Goal: Use online tool/utility: Utilize a website feature to perform a specific function

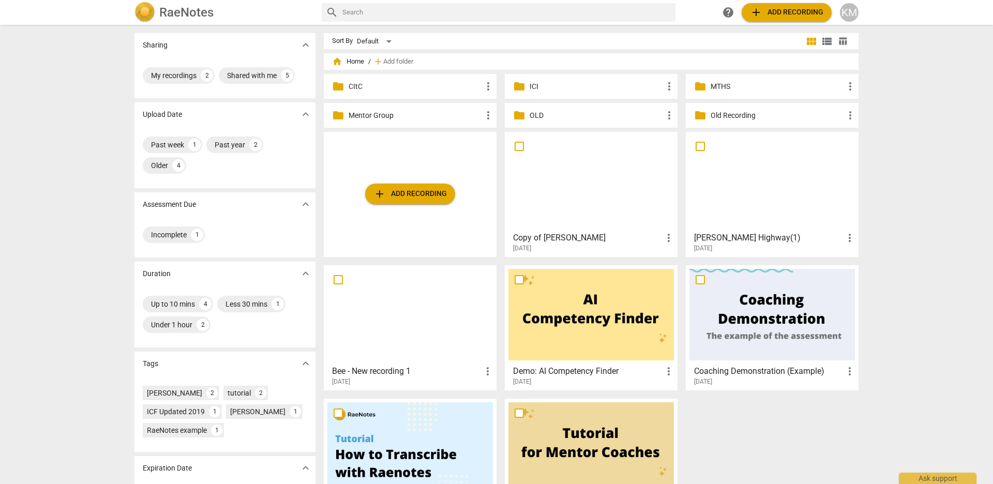
click at [427, 193] on span "add Add recording" at bounding box center [409, 194] width 73 height 12
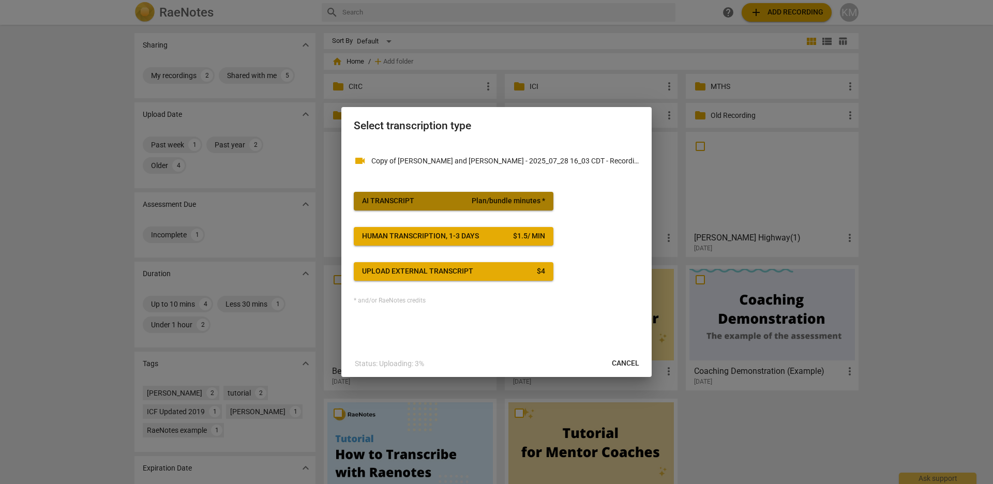
click at [471, 208] on button "AI Transcript Plan/bundle minutes *" at bounding box center [454, 201] width 200 height 19
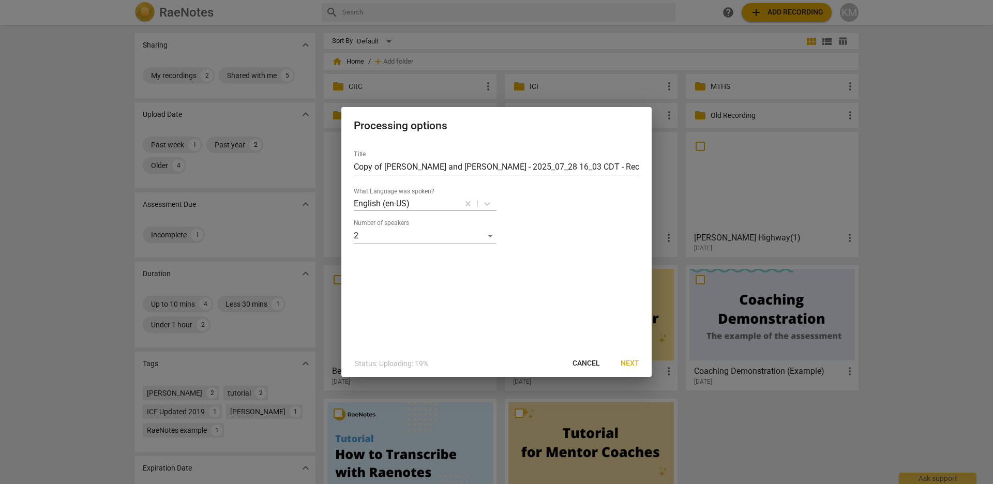
click at [634, 364] on span "Next" at bounding box center [630, 363] width 19 height 10
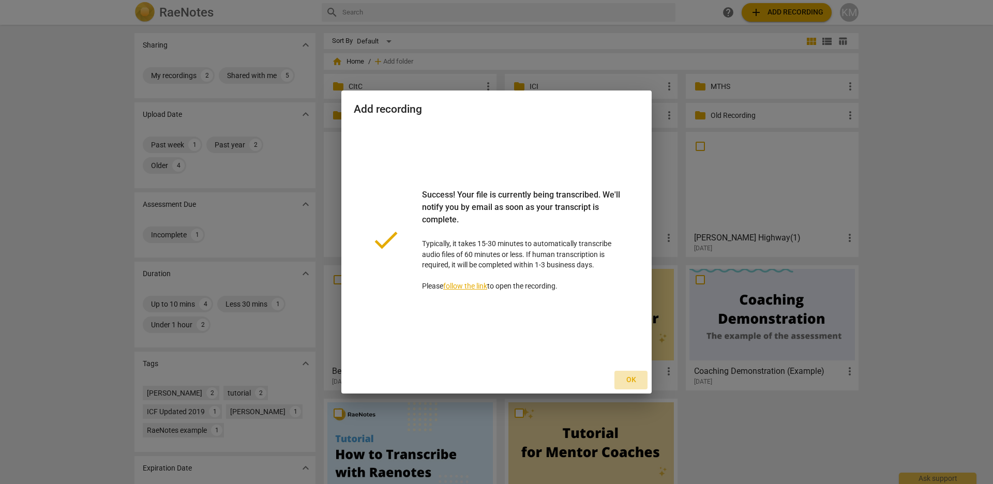
click at [634, 381] on span "Ok" at bounding box center [631, 380] width 17 height 10
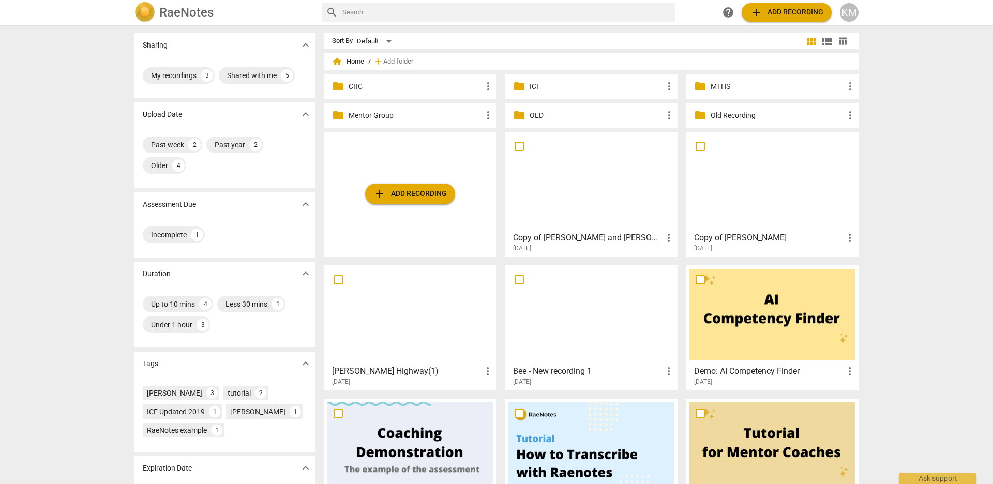
click at [644, 211] on div at bounding box center [592, 182] width 166 height 92
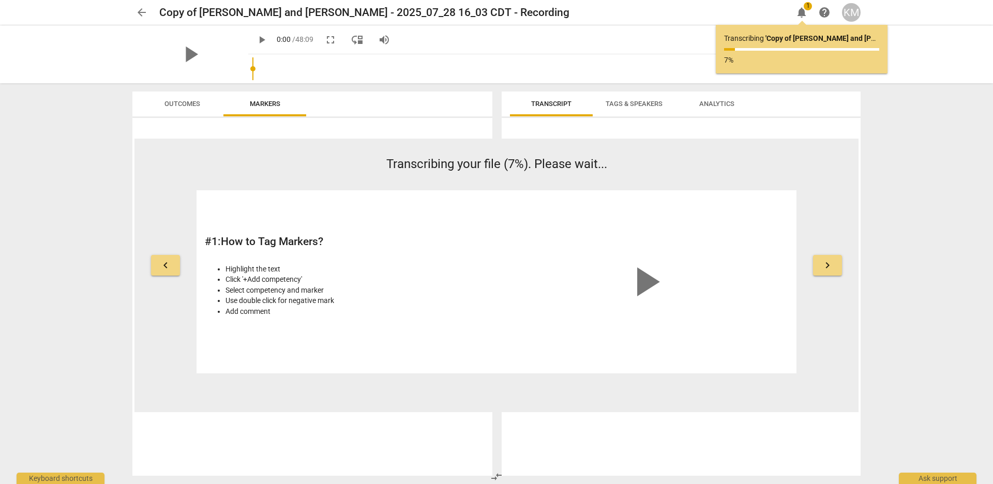
click at [630, 105] on span "Tags & Speakers" at bounding box center [634, 104] width 57 height 8
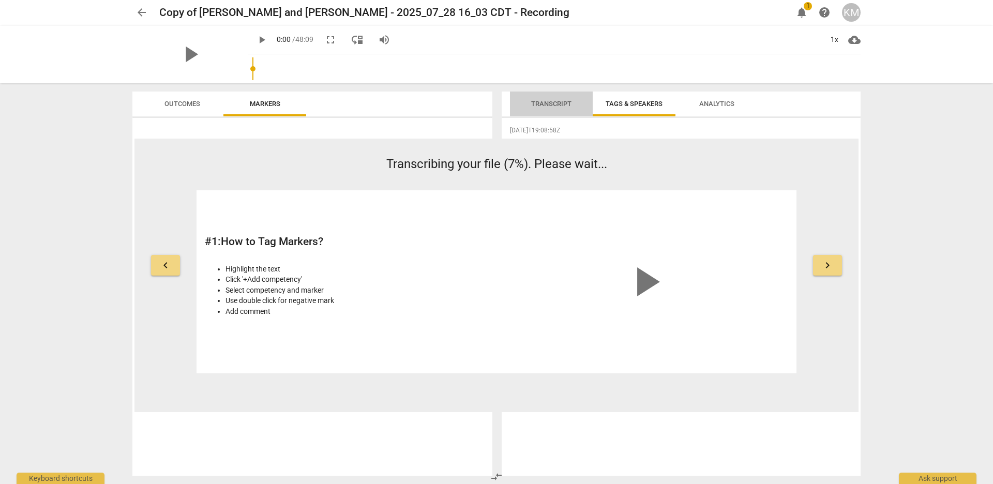
click at [548, 106] on span "Transcript" at bounding box center [551, 104] width 40 height 8
click at [138, 12] on span "arrow_back" at bounding box center [142, 12] width 12 height 12
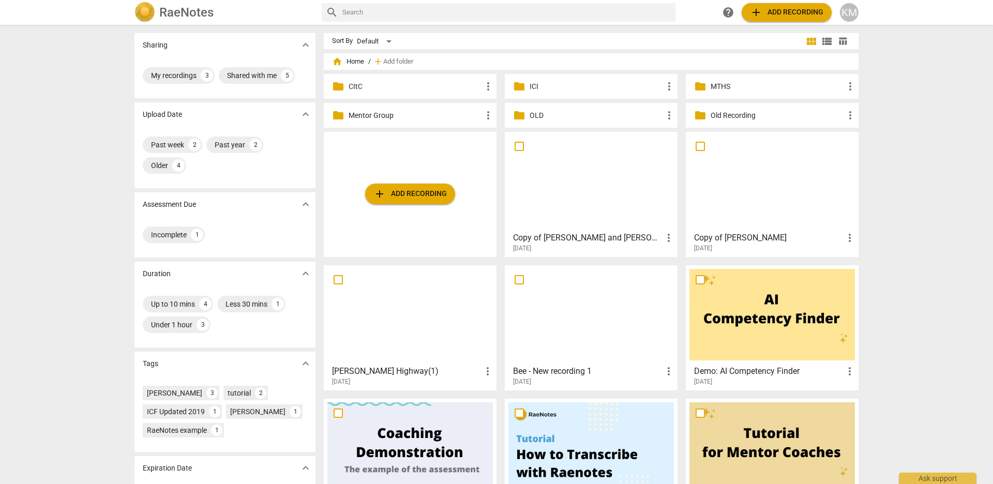
click at [642, 171] on div at bounding box center [592, 182] width 166 height 92
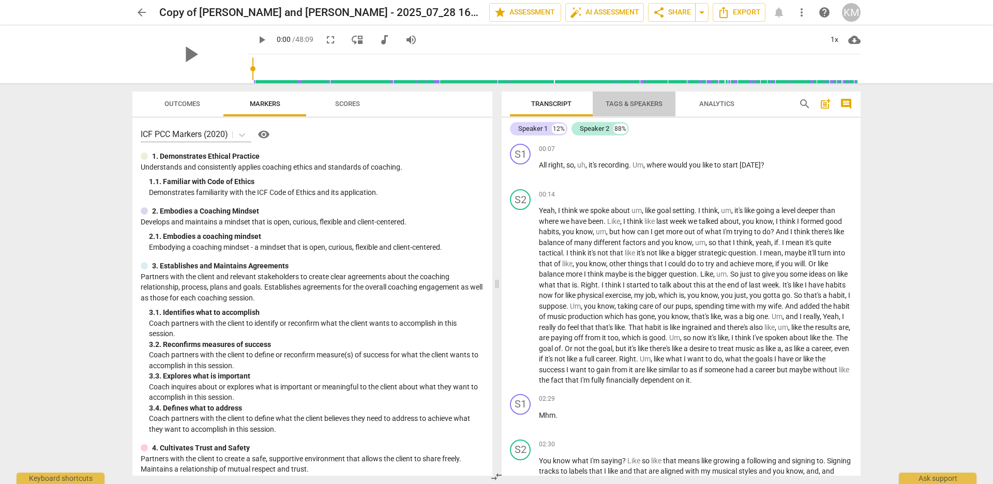
click at [636, 101] on span "Tags & Speakers" at bounding box center [634, 104] width 57 height 8
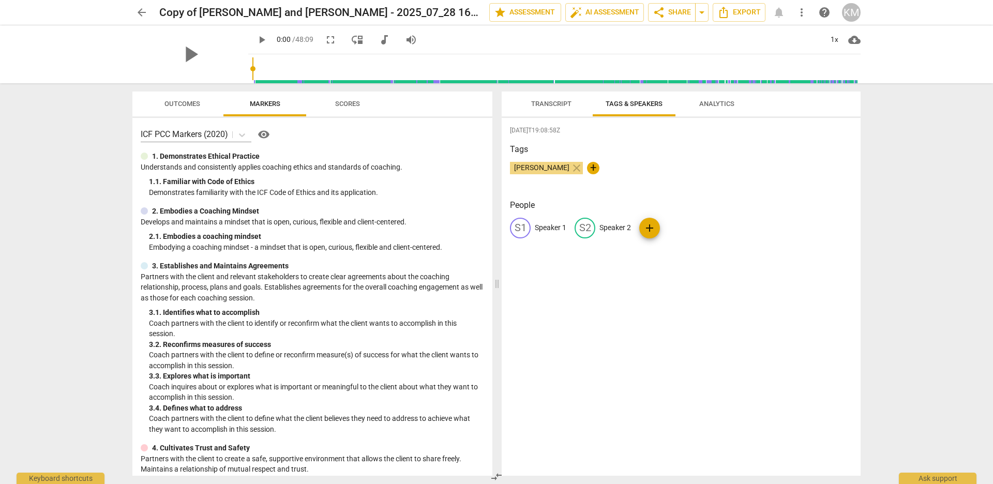
click at [557, 225] on p "Speaker 1" at bounding box center [551, 227] width 32 height 11
type input "Coach"
click at [684, 229] on p "Speaker 2" at bounding box center [683, 227] width 32 height 11
type input "Client"
click at [714, 332] on div "[DATE]T19:08:58Z Tags [PERSON_NAME] close + People CO Coach edit Client delete …" at bounding box center [681, 297] width 359 height 358
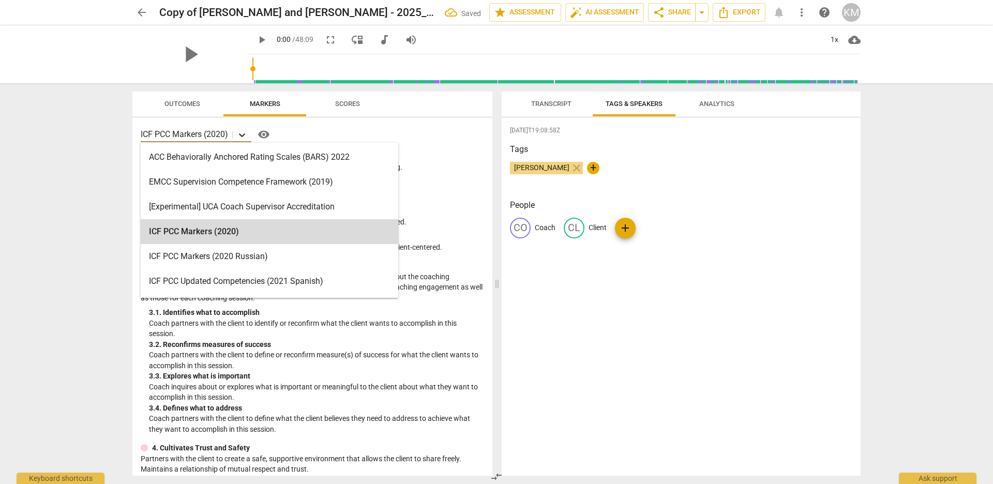
click at [246, 133] on icon at bounding box center [242, 135] width 10 height 10
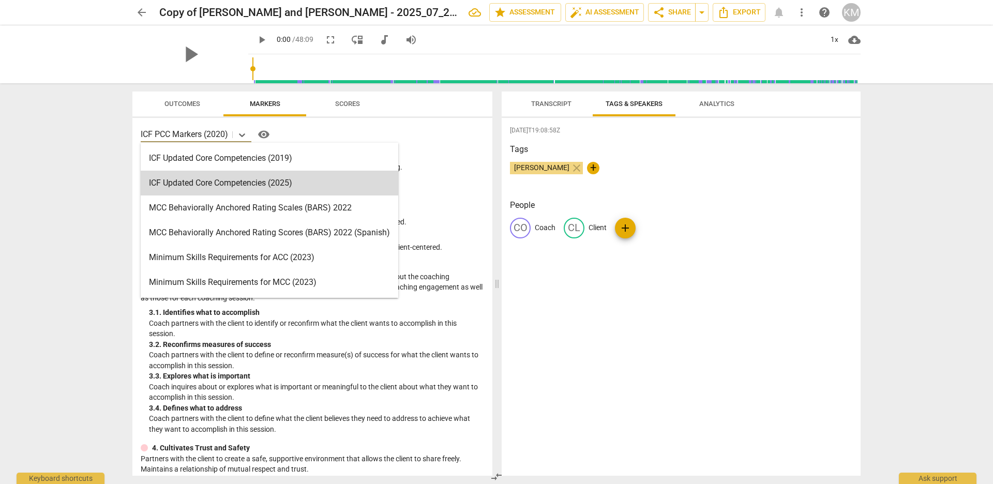
scroll to position [223, 0]
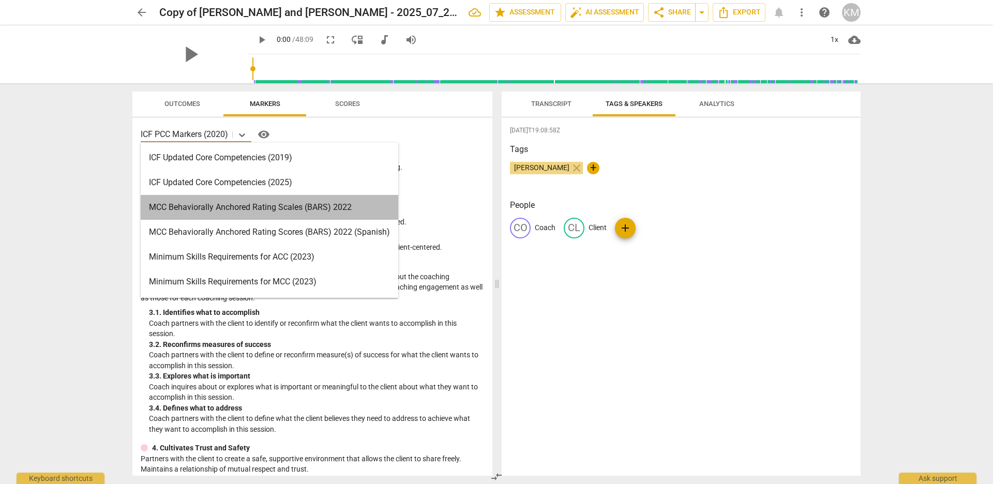
click at [322, 206] on div "MCC Behaviorally Anchored Rating Scales (BARS) 2022" at bounding box center [270, 207] width 258 height 25
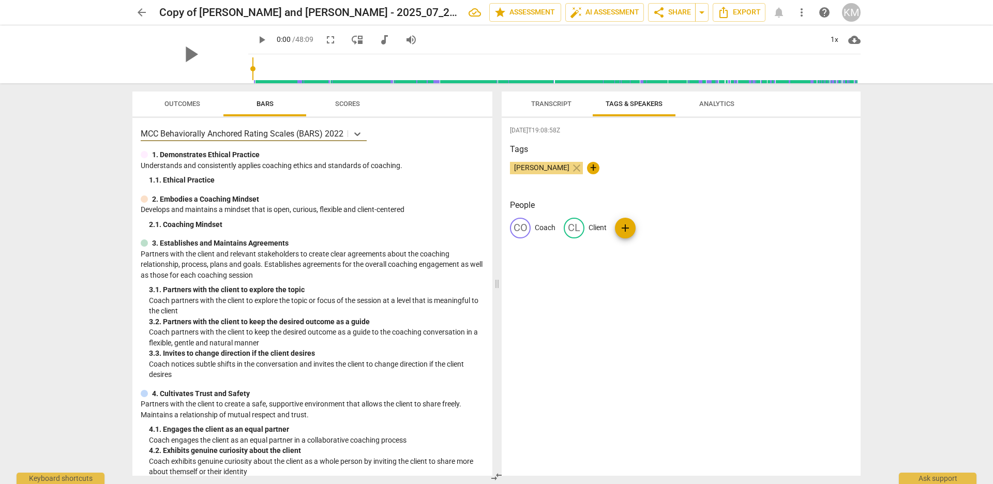
click at [709, 107] on span "Analytics" at bounding box center [716, 104] width 35 height 8
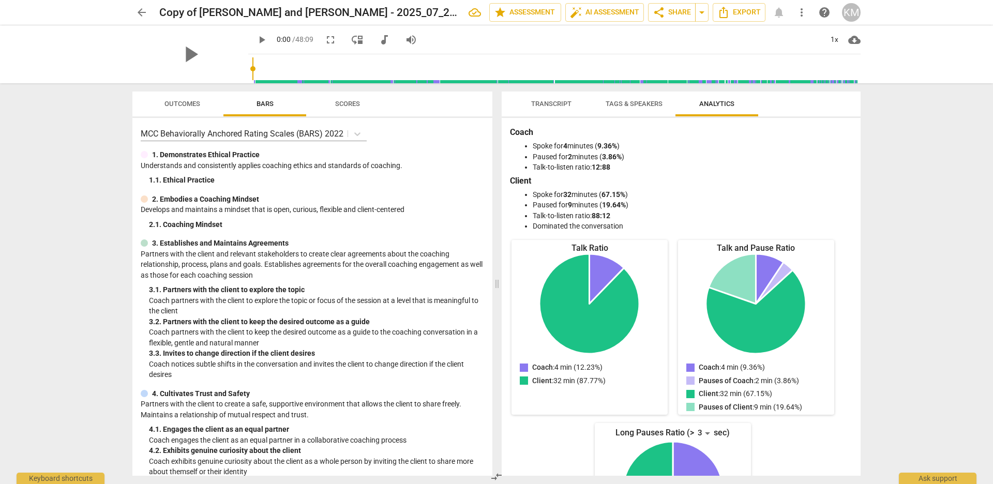
click at [558, 105] on span "Transcript" at bounding box center [551, 104] width 40 height 8
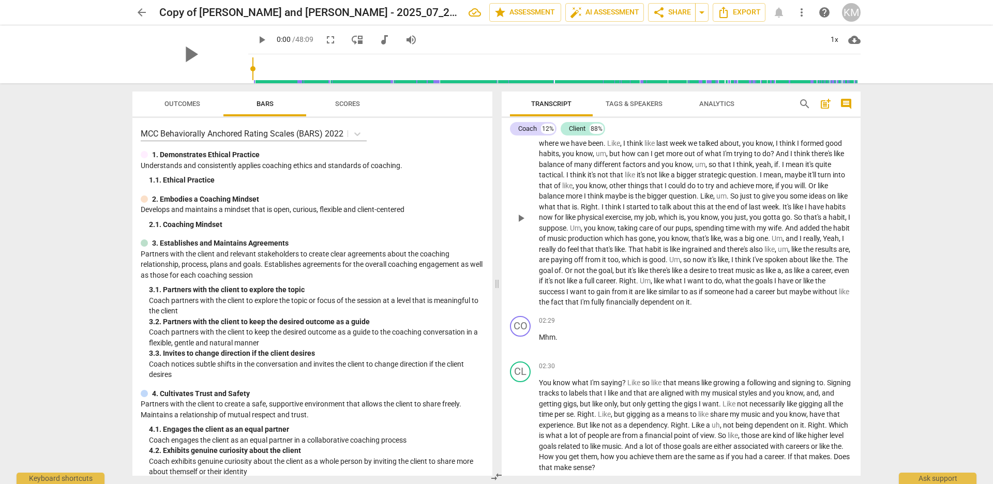
scroll to position [0, 0]
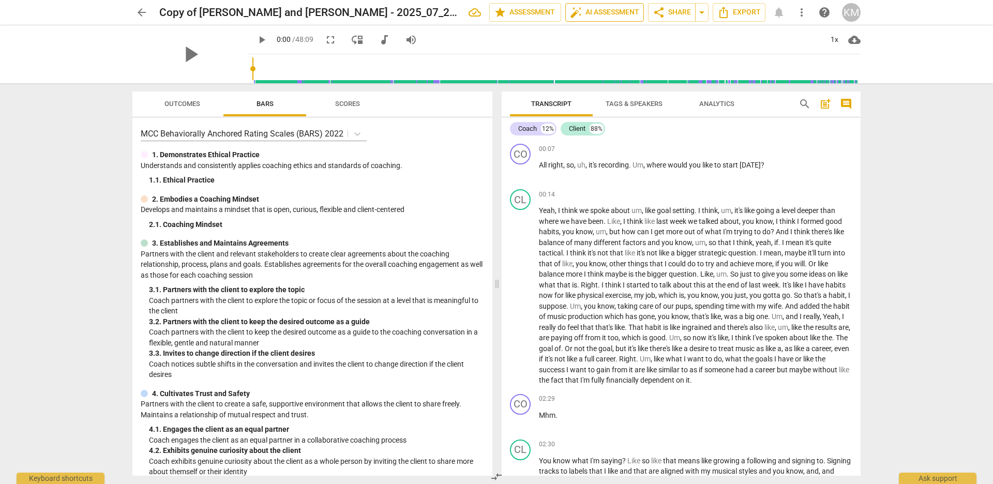
click at [616, 12] on span "auto_fix_high AI Assessment" at bounding box center [604, 12] width 69 height 12
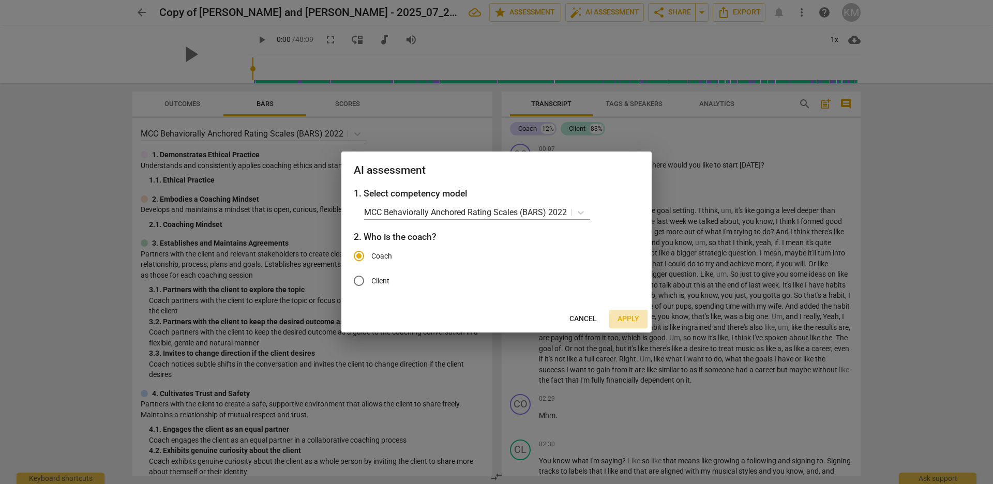
click at [633, 318] on span "Apply" at bounding box center [629, 319] width 22 height 10
